Goal: Obtain resource: Download file/media

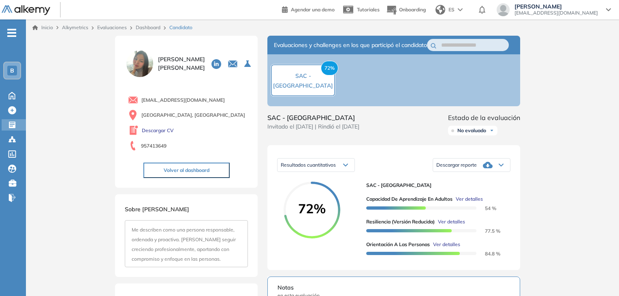
click at [28, 130] on span "Evaluaciones" at bounding box center [28, 126] width 0 height 9
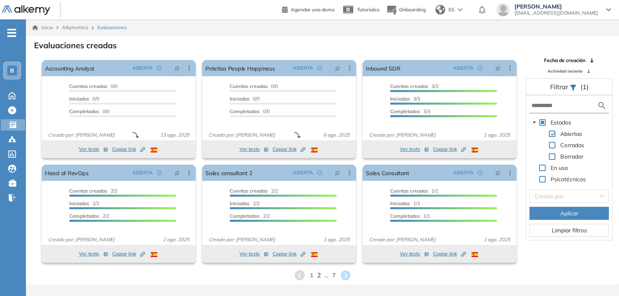
click at [318, 276] on span "2" at bounding box center [319, 274] width 4 height 9
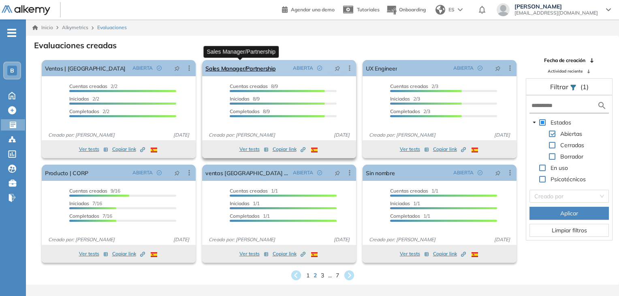
click at [244, 67] on link "Sales Manager/Partnership" at bounding box center [241, 68] width 70 height 16
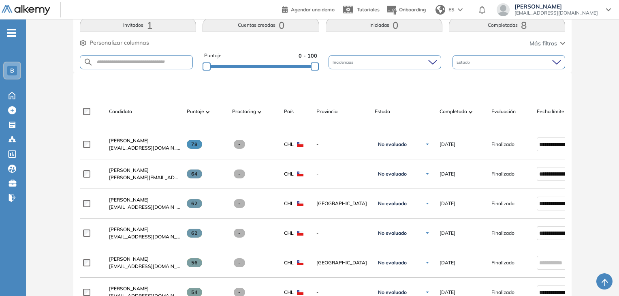
scroll to position [97, 0]
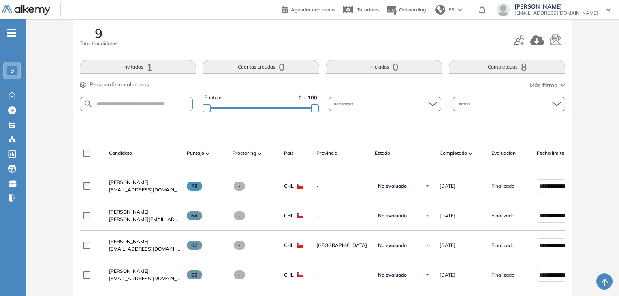
click at [521, 47] on div at bounding box center [539, 39] width 51 height 15
click at [521, 46] on button "button" at bounding box center [519, 40] width 10 height 14
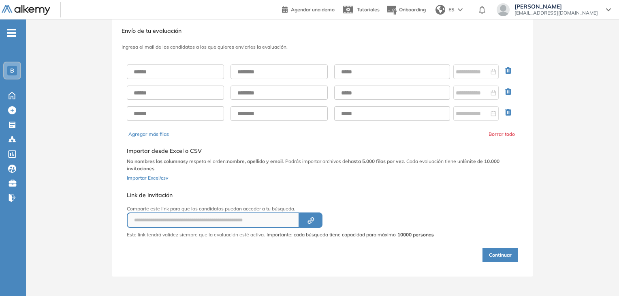
scroll to position [17, 0]
click at [195, 78] on input "text" at bounding box center [175, 72] width 97 height 15
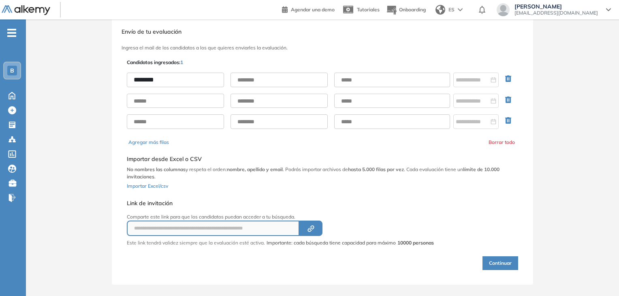
type input "********"
type input "*"
type input "*****"
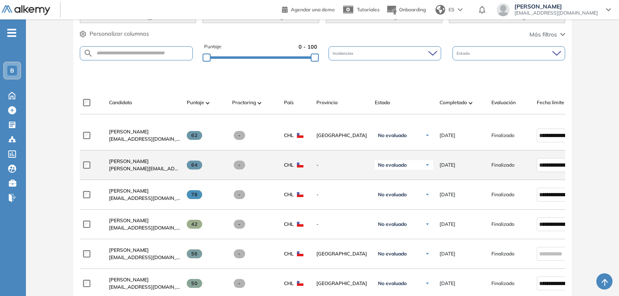
scroll to position [139, 0]
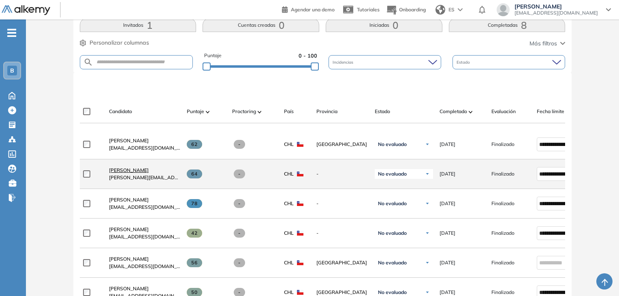
click at [149, 173] on span "[PERSON_NAME]" at bounding box center [129, 170] width 40 height 6
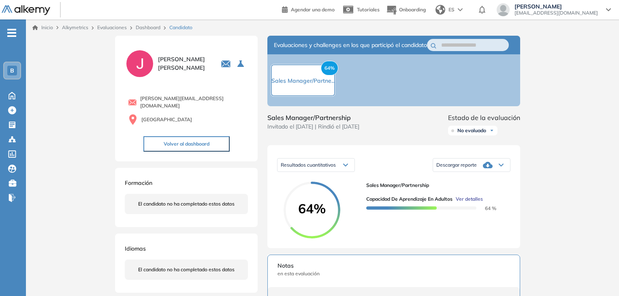
click at [493, 168] on icon at bounding box center [488, 165] width 10 height 6
click at [477, 197] on li "Descargar informe resumido" at bounding box center [467, 193] width 60 height 8
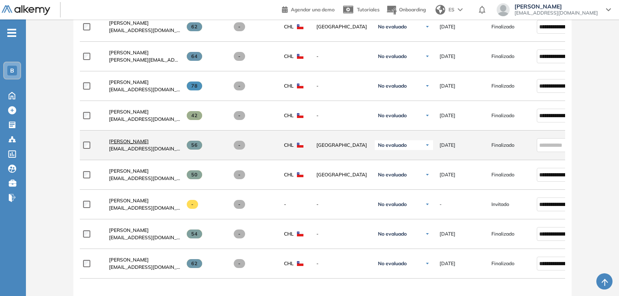
scroll to position [264, 0]
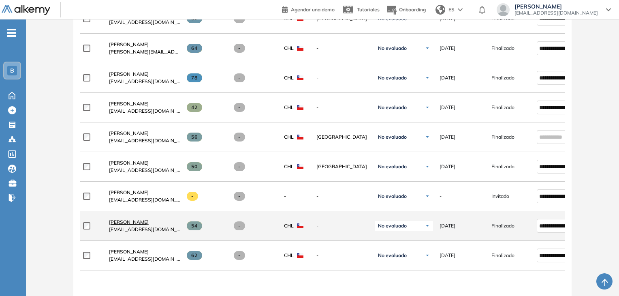
click at [121, 221] on span "[PERSON_NAME]" at bounding box center [129, 222] width 40 height 6
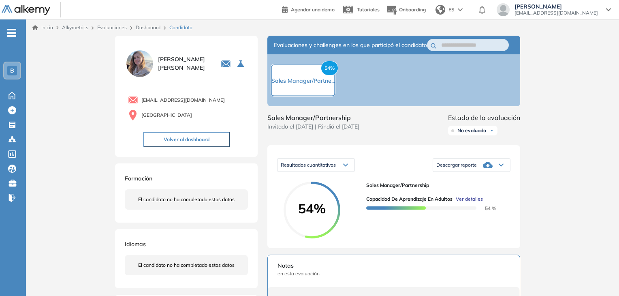
click at [500, 167] on icon at bounding box center [501, 164] width 5 height 3
click at [471, 197] on li "Descargar informe resumido" at bounding box center [467, 193] width 60 height 8
